Goal: Understand process/instructions: Learn how to perform a task or action

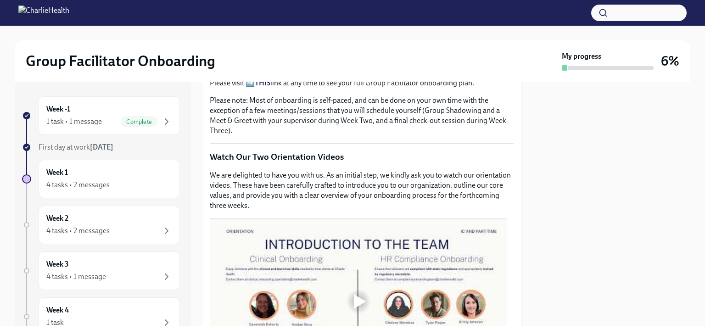
scroll to position [505, 0]
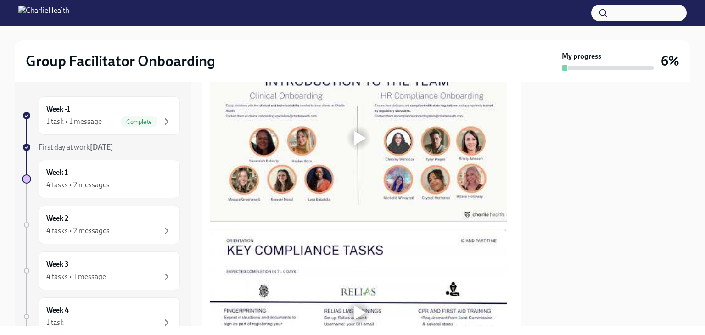
click at [355, 141] on div at bounding box center [360, 138] width 12 height 15
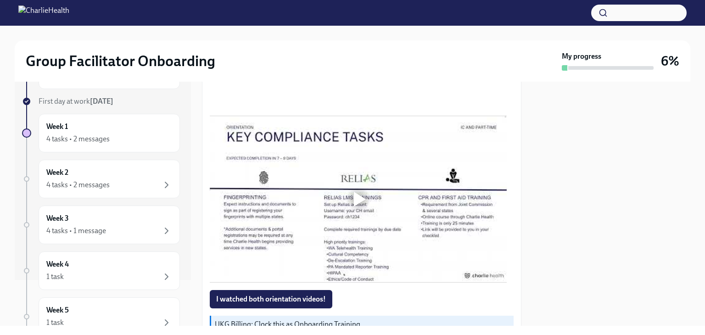
scroll to position [643, 0]
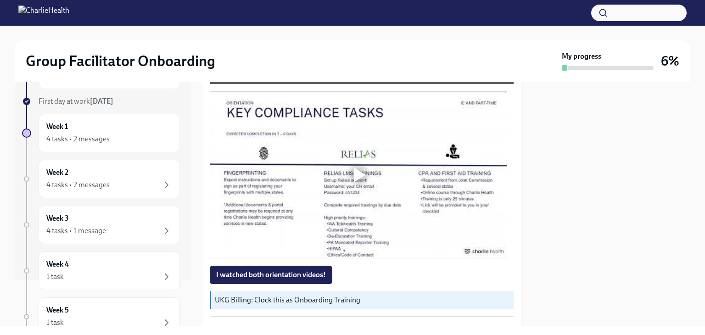
click at [358, 172] on div at bounding box center [360, 175] width 12 height 15
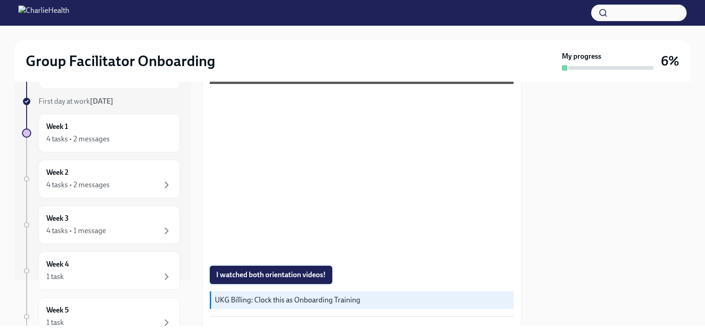
click at [312, 270] on span "I watched both orientation videos!" at bounding box center [271, 274] width 110 height 9
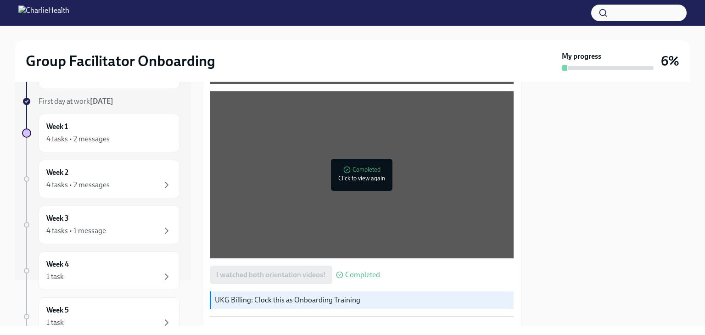
click at [482, 49] on div "Group Facilitator Onboarding My progress 6%" at bounding box center [353, 60] width 676 height 41
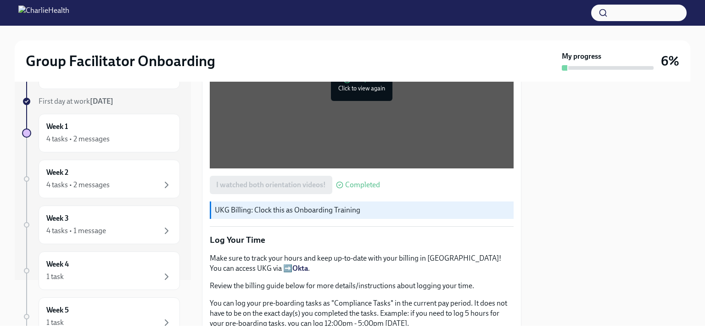
scroll to position [873, 0]
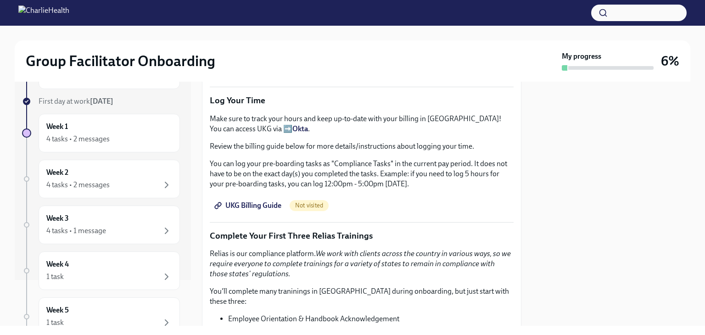
click at [255, 201] on span "UKG Billing Guide" at bounding box center [248, 205] width 65 height 9
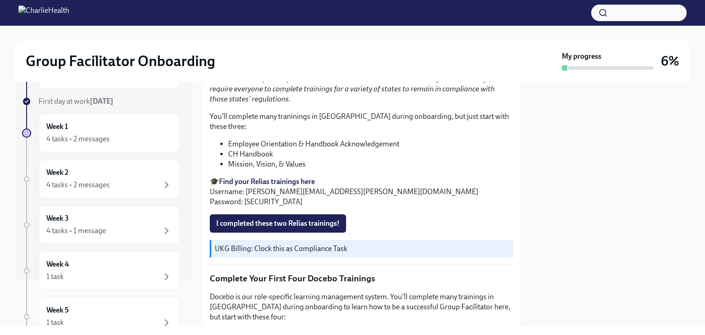
scroll to position [1045, 0]
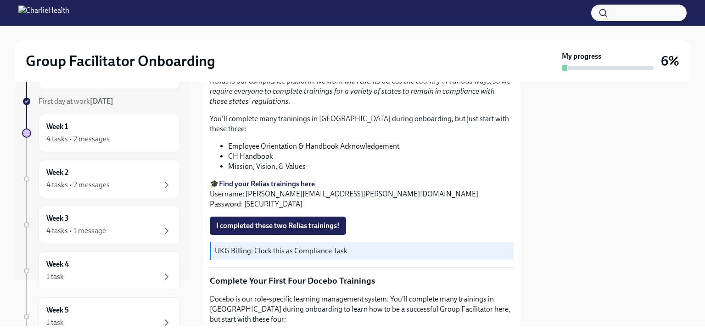
click at [288, 180] on strong "Find your Relias trainings here" at bounding box center [267, 184] width 96 height 9
click at [253, 221] on span "I completed these two Relias trainings!" at bounding box center [278, 225] width 124 height 9
